Goal: Subscribe to service/newsletter

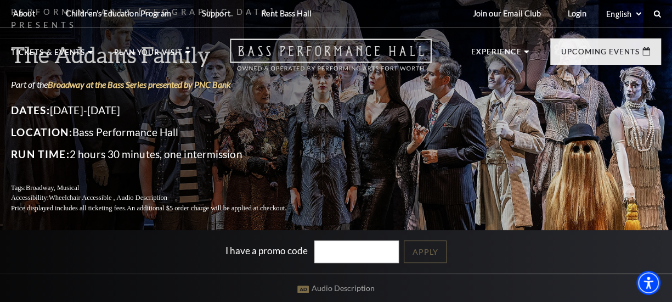
click at [310, 53] on icon "Open this option" at bounding box center [331, 54] width 202 height 32
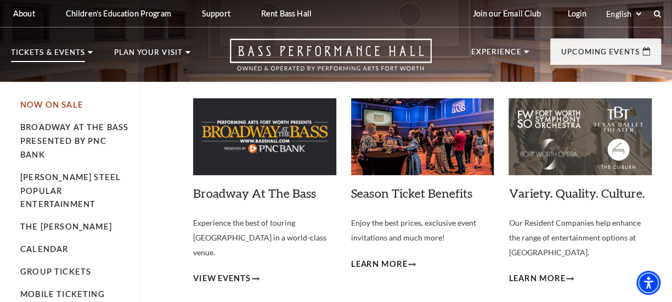
click at [63, 105] on link "Now On Sale" at bounding box center [51, 104] width 63 height 9
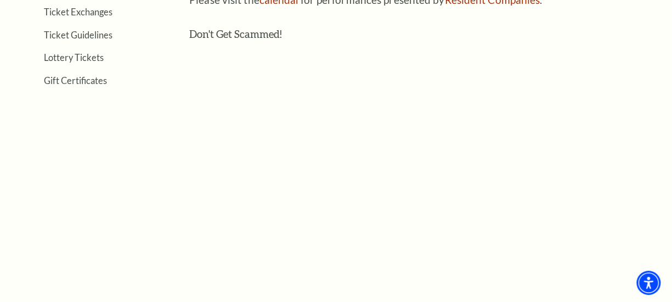
scroll to position [439, 0]
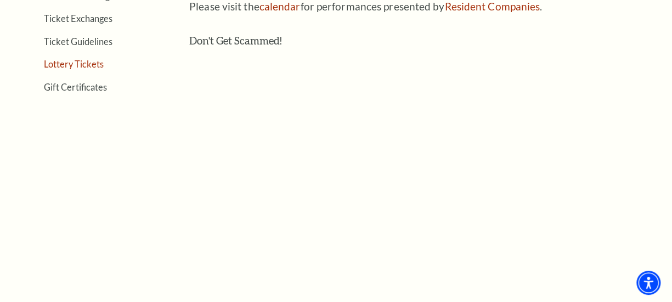
click at [81, 64] on link "Lottery Tickets" at bounding box center [74, 64] width 60 height 10
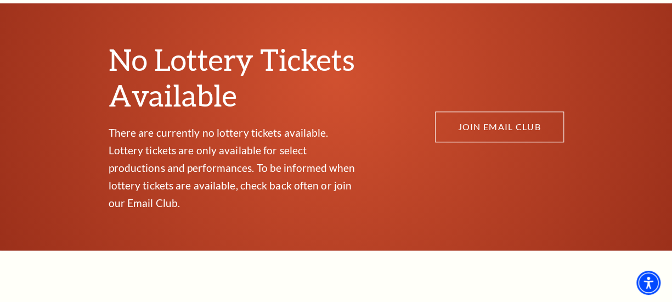
scroll to position [603, 0]
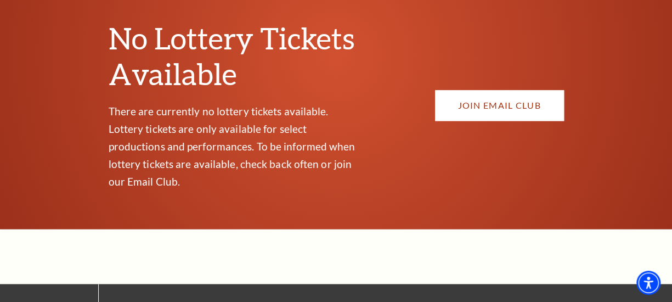
click at [480, 92] on link "JOIN EMAIL CLUB" at bounding box center [499, 105] width 129 height 31
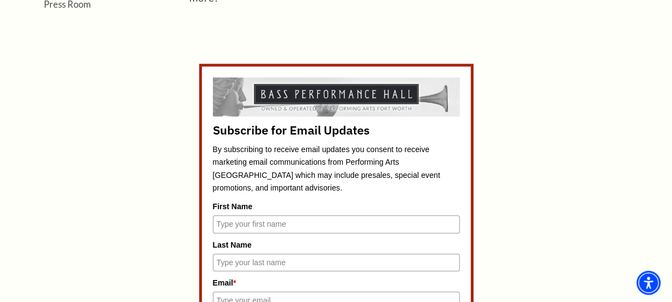
scroll to position [439, 0]
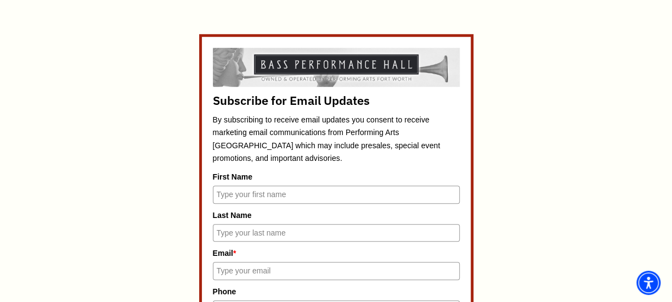
click at [294, 188] on input "First Name" at bounding box center [336, 194] width 247 height 18
type input "Julie"
type input "Worden"
type input "juliewor@gmail.com"
type input "2107896224"
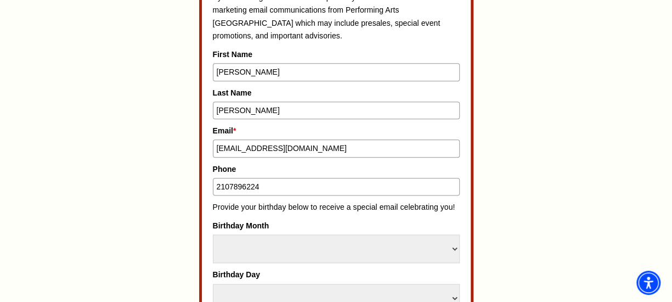
scroll to position [603, 0]
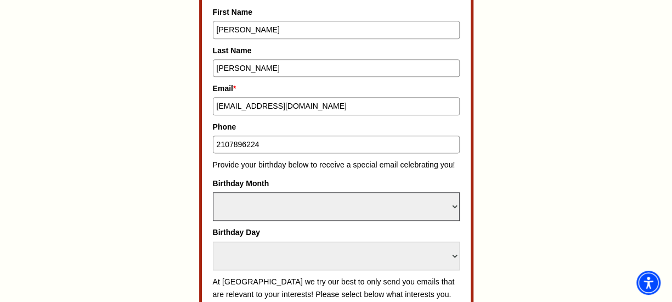
click at [283, 205] on select "Select Month January February March April May June July August September Octobe…" at bounding box center [336, 206] width 247 height 29
select select "September"
click at [213, 192] on select "Select Month January February March April May June July August September Octobe…" at bounding box center [336, 206] width 247 height 29
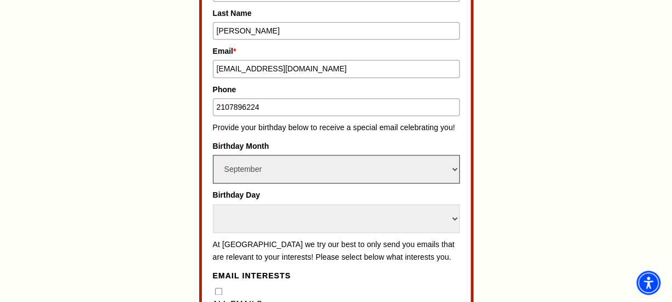
scroll to position [658, 0]
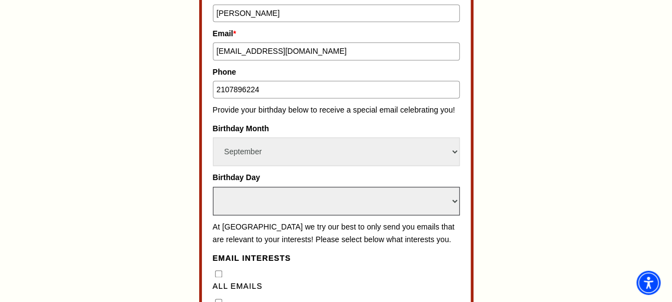
click at [245, 197] on select "Select Day 1 2 3 4 5 6 7 8 9 10 11 12 13 14 15 16 17 18 19 20 21 22 23 24" at bounding box center [336, 200] width 247 height 29
select select "24"
click at [213, 186] on select "Select Day 1 2 3 4 5 6 7 8 9 10 11 12 13 14 15 16 17 18 19 20 21 22 23 24" at bounding box center [336, 200] width 247 height 29
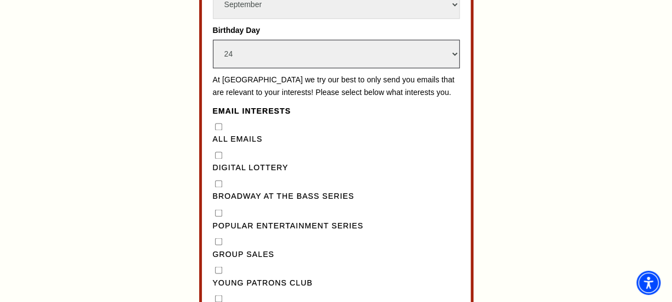
scroll to position [823, 0]
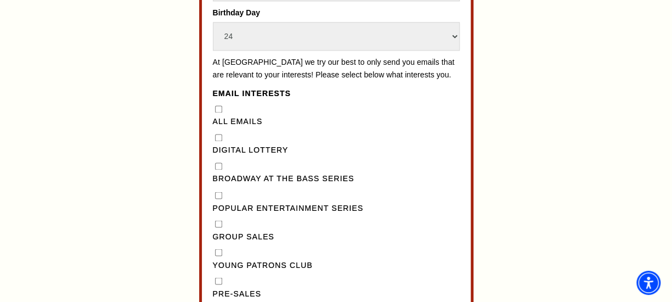
click at [217, 141] on Lottery"] "Digital Lottery" at bounding box center [218, 137] width 7 height 7
checkbox Lottery"] "true"
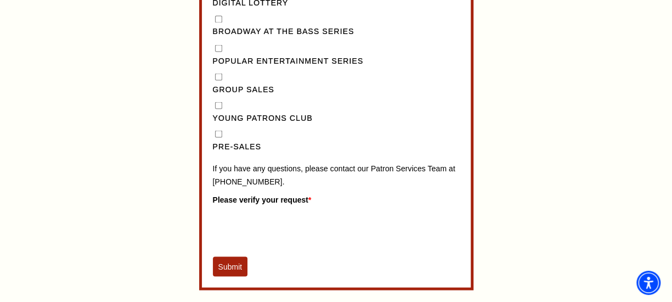
scroll to position [987, 0]
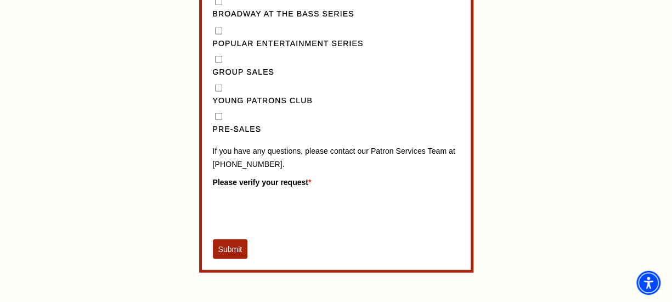
click at [229, 257] on button "Submit" at bounding box center [230, 249] width 35 height 20
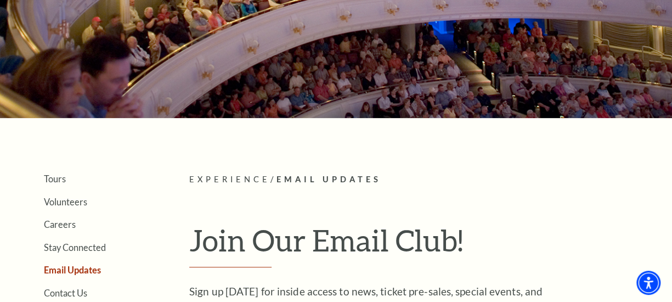
scroll to position [5, 0]
